Goal: Task Accomplishment & Management: Manage account settings

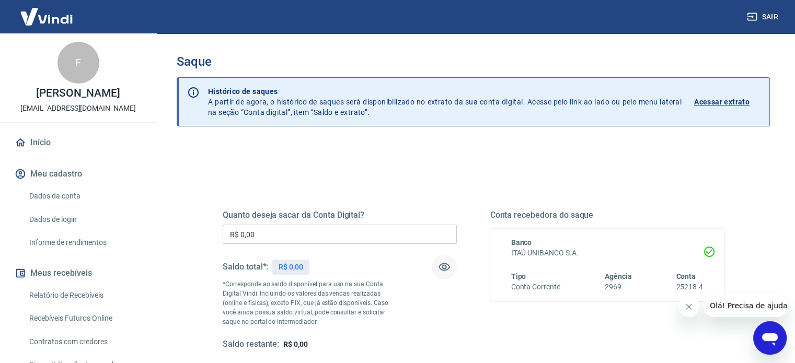
click at [443, 265] on icon "button" at bounding box center [444, 267] width 11 height 8
click at [443, 265] on icon "button" at bounding box center [444, 267] width 13 height 13
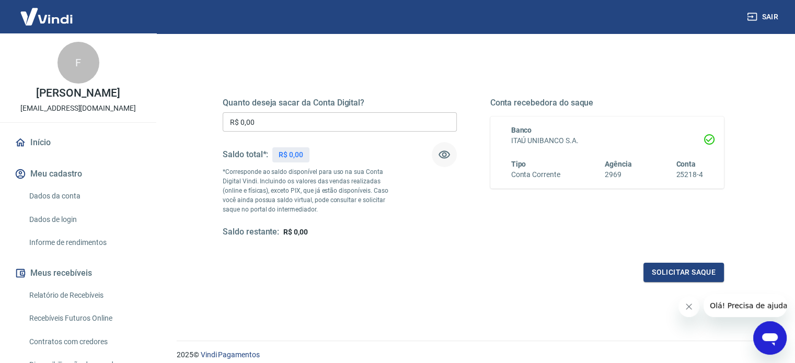
scroll to position [113, 0]
click at [695, 312] on button "Fechar mensagem da empresa" at bounding box center [688, 306] width 21 height 21
